Goal: Task Accomplishment & Management: Manage account settings

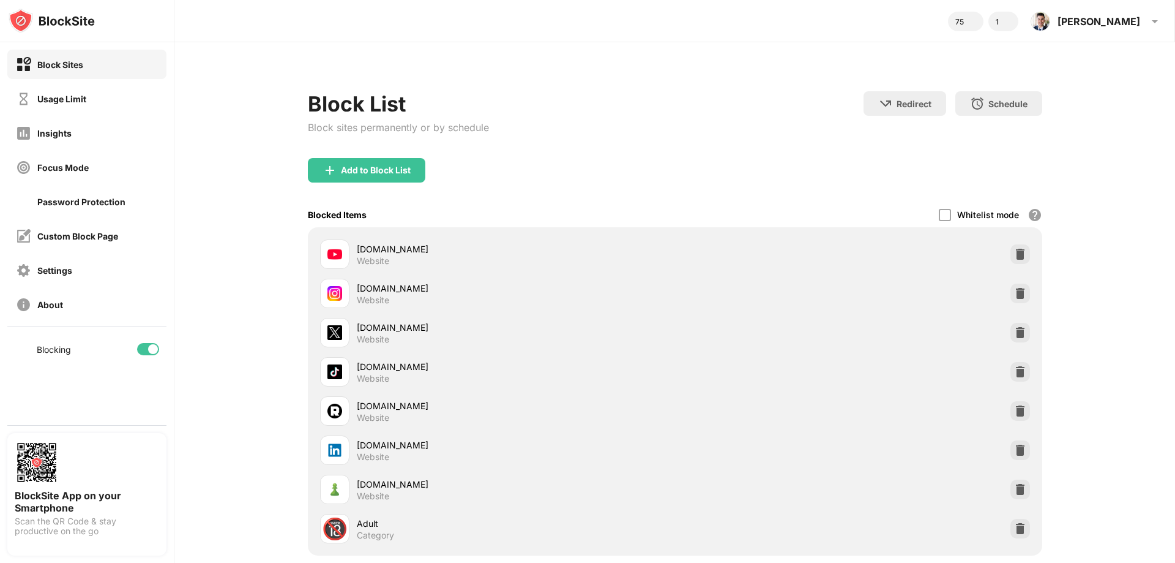
scroll to position [97, 0]
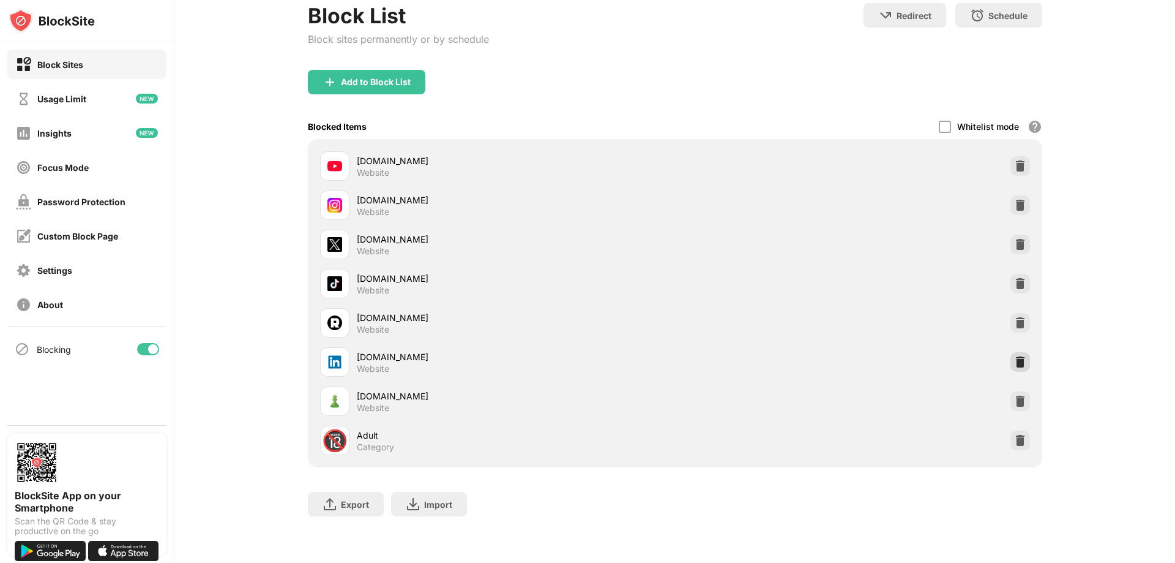
click at [1014, 356] on img at bounding box center [1020, 362] width 12 height 12
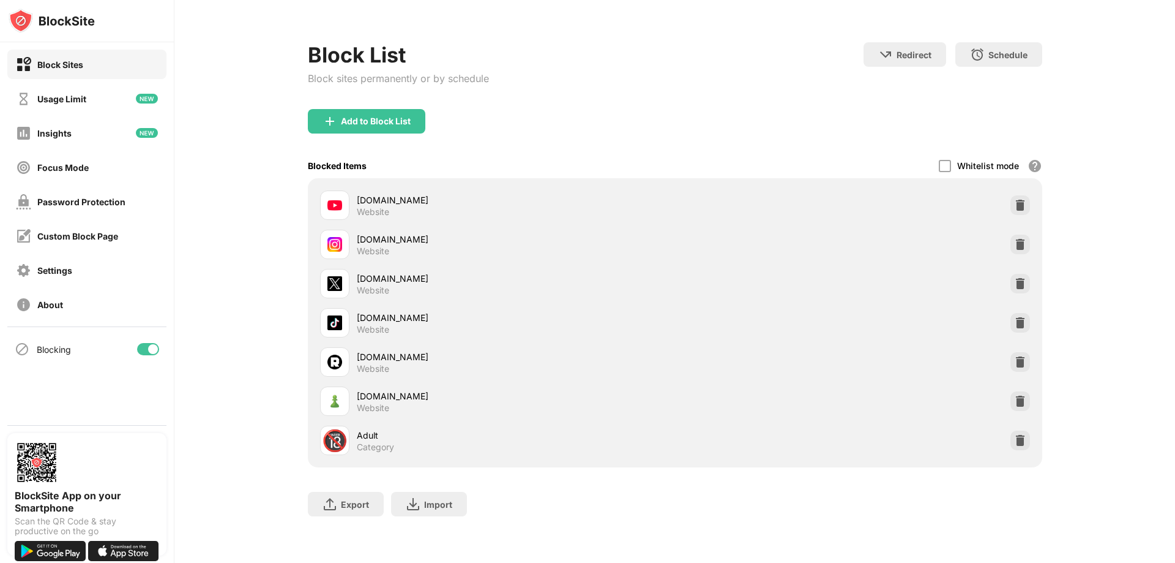
scroll to position [58, 0]
